Goal: Transaction & Acquisition: Subscribe to service/newsletter

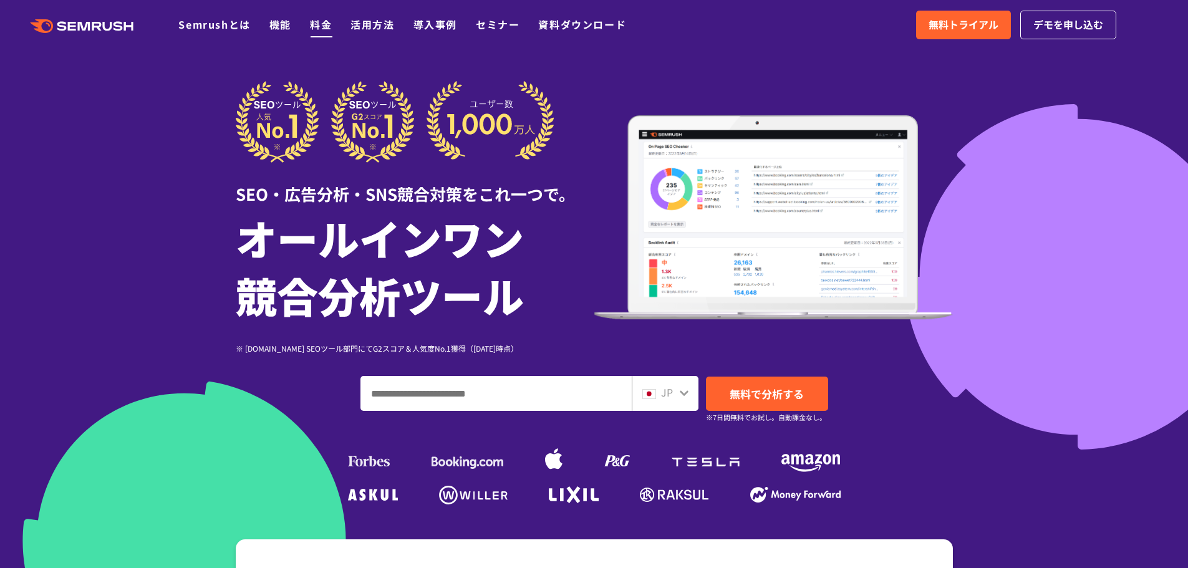
click at [319, 27] on link "料金" at bounding box center [321, 24] width 22 height 15
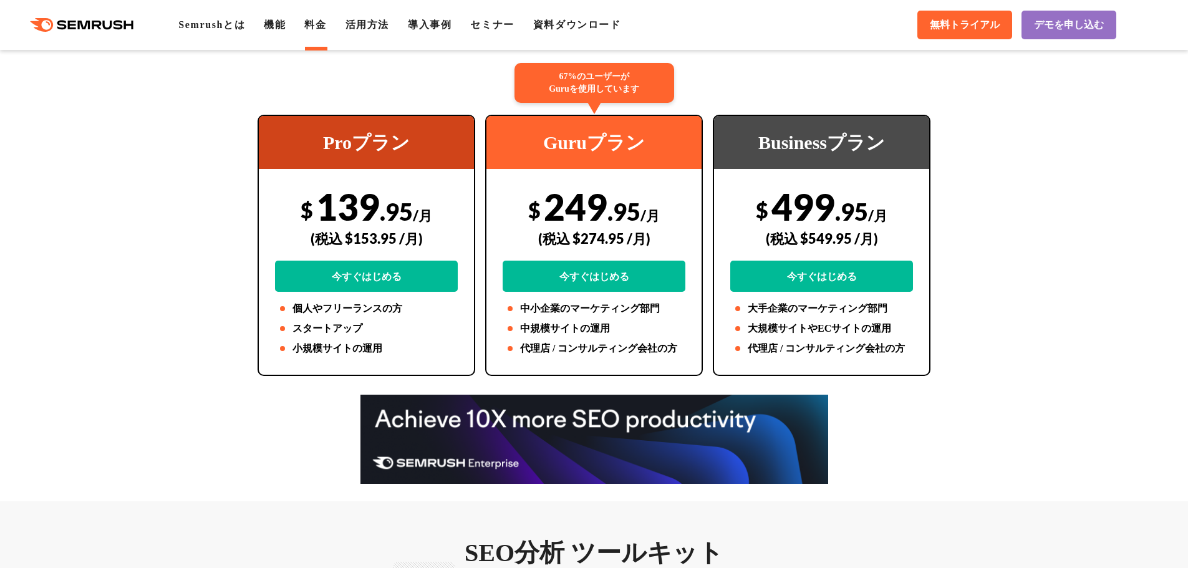
scroll to position [250, 0]
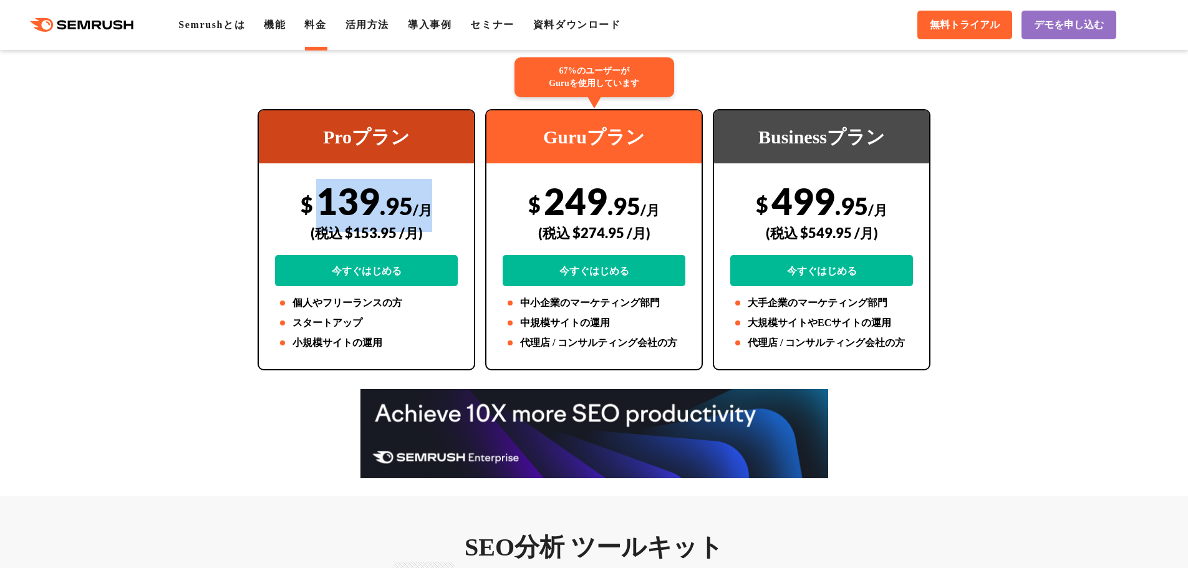
drag, startPoint x: 313, startPoint y: 205, endPoint x: 437, endPoint y: 192, distance: 124.8
click at [437, 192] on div "$ 139 .95 /月 (税込 $153.95 /月) 今すぐはじめる" at bounding box center [366, 232] width 183 height 107
copy div "139 .95 /月"
